Goal: Find specific page/section: Find specific page/section

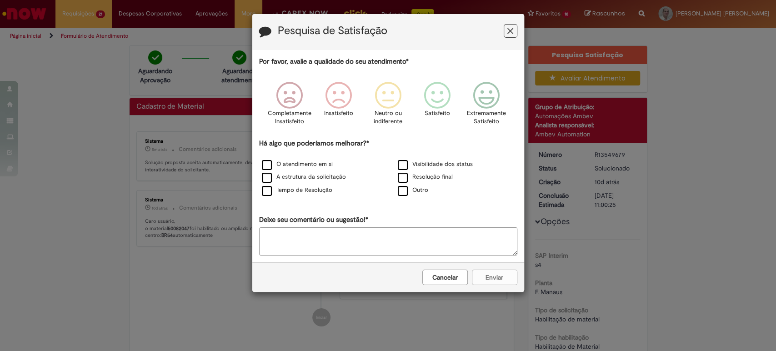
click at [512, 33] on icon "Feedback" at bounding box center [511, 31] width 6 height 10
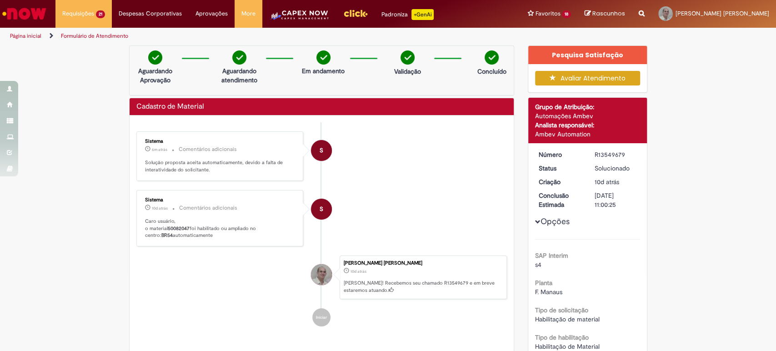
click at [29, 15] on img "Ir para a Homepage" at bounding box center [24, 14] width 47 height 18
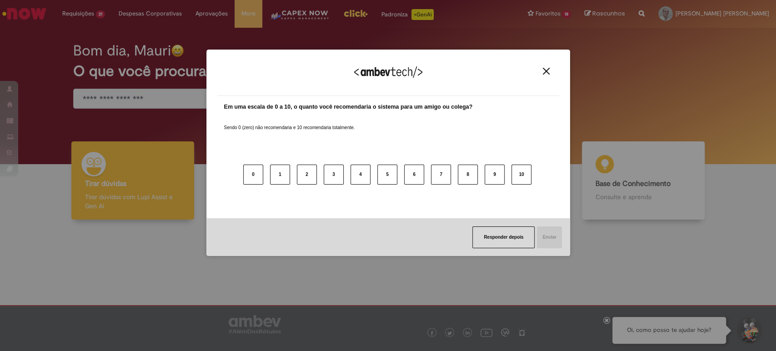
click at [547, 71] on img "Close" at bounding box center [546, 71] width 7 height 7
